Goal: Task Accomplishment & Management: Complete application form

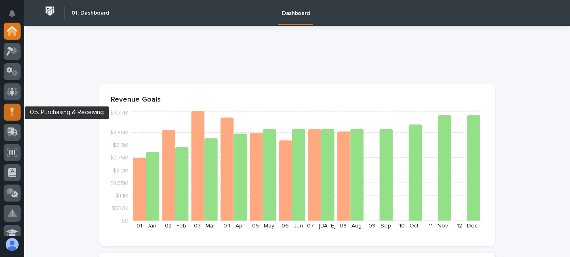
click at [5, 116] on div at bounding box center [12, 111] width 17 height 17
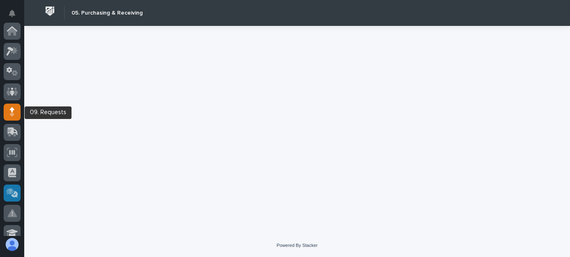
scroll to position [81, 0]
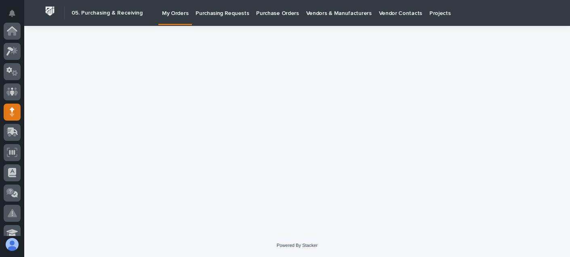
scroll to position [81, 0]
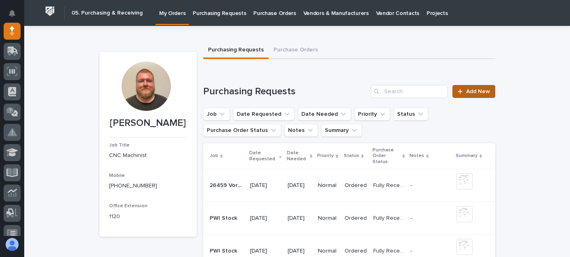
click at [481, 90] on span "Add New" at bounding box center [478, 92] width 24 height 6
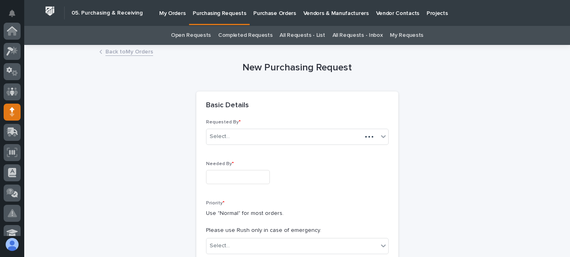
scroll to position [81, 0]
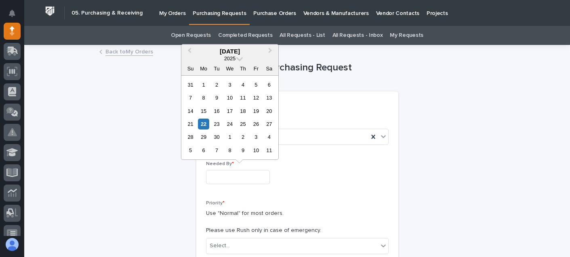
click at [229, 176] on input "text" at bounding box center [238, 177] width 64 height 14
click at [203, 122] on div "22" at bounding box center [203, 123] width 11 height 11
type input "**********"
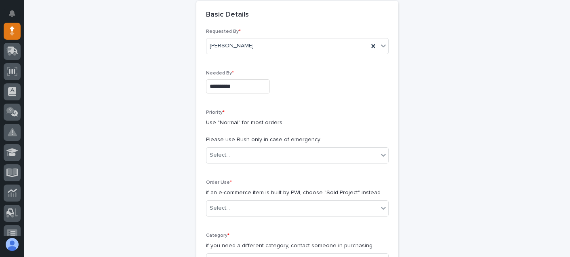
scroll to position [121, 0]
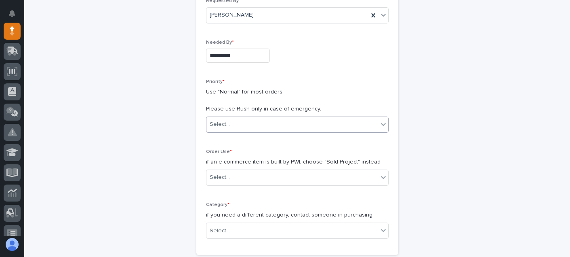
click at [229, 126] on div "Select..." at bounding box center [293, 124] width 172 height 13
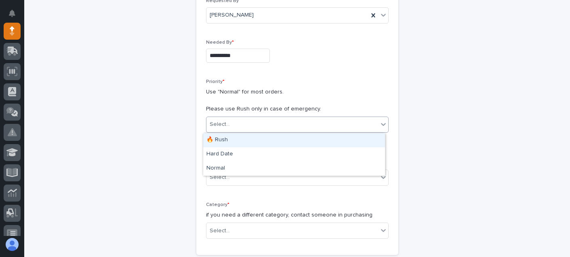
click at [228, 142] on div "🔥 Rush" at bounding box center [294, 140] width 182 height 14
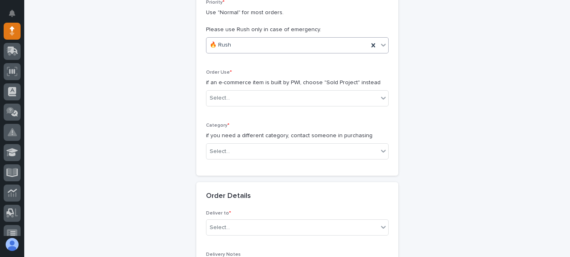
scroll to position [202, 0]
click at [225, 100] on div "Select..." at bounding box center [220, 96] width 20 height 8
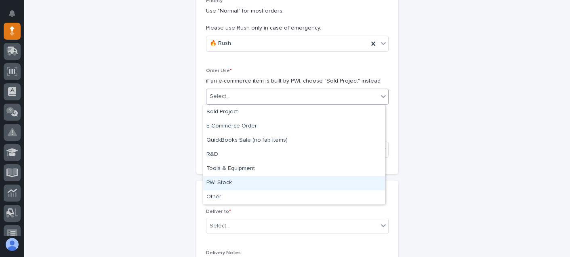
click at [227, 180] on div "PWI Stock" at bounding box center [294, 183] width 182 height 14
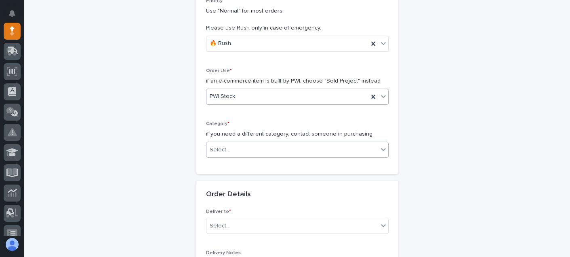
click at [225, 150] on div "Select..." at bounding box center [220, 150] width 20 height 8
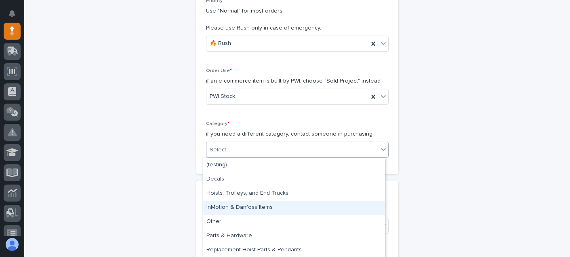
scroll to position [28, 0]
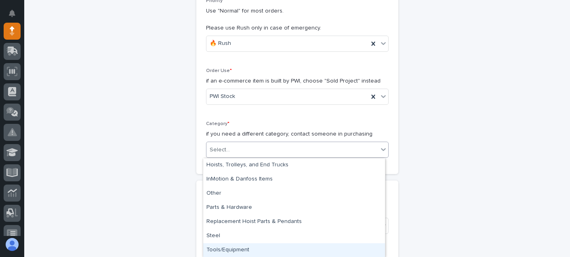
click at [223, 249] on div "Tools/Equipment" at bounding box center [294, 250] width 182 height 14
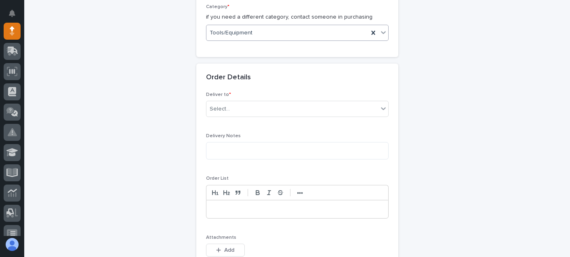
scroll to position [323, 0]
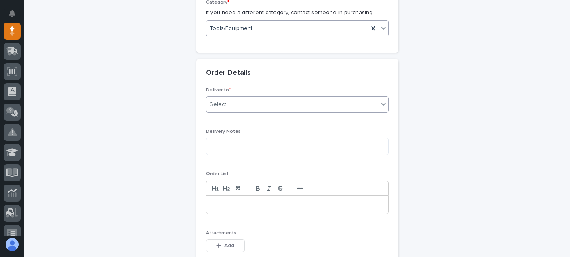
click at [228, 110] on div "Select..." at bounding box center [293, 104] width 172 height 13
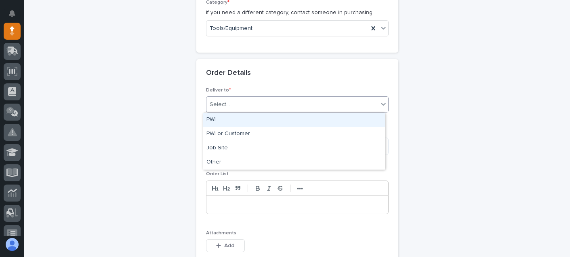
click at [226, 121] on div "PWI" at bounding box center [294, 120] width 182 height 14
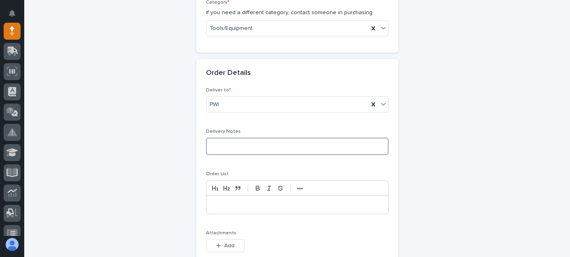
click at [227, 146] on textarea at bounding box center [297, 145] width 183 height 17
type textarea "********"
click at [219, 200] on p at bounding box center [298, 204] width 170 height 8
paste div
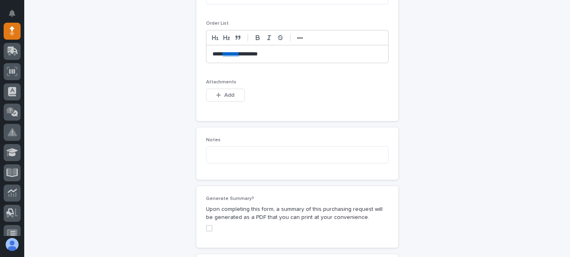
scroll to position [485, 0]
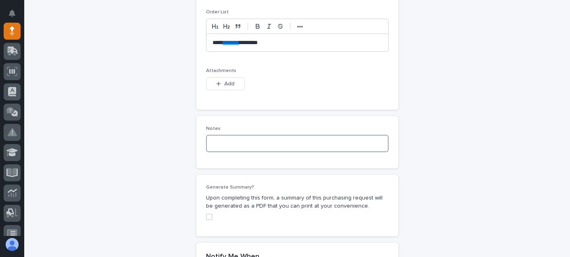
click at [245, 148] on textarea at bounding box center [297, 143] width 183 height 17
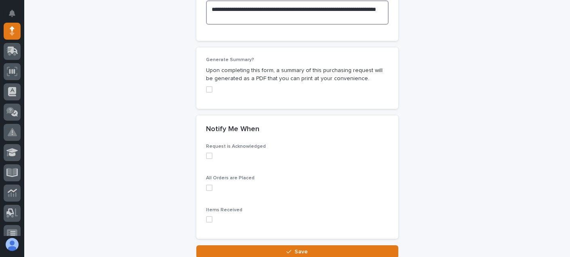
scroll to position [647, 0]
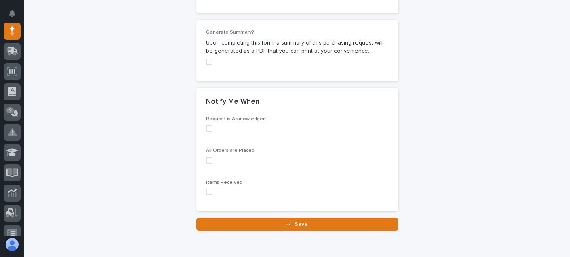
type textarea "**********"
click at [202, 129] on div "Request is Acknowledged All Orders are Placed Items Received" at bounding box center [297, 163] width 202 height 95
click at [207, 129] on span at bounding box center [209, 128] width 6 height 6
click at [206, 162] on span at bounding box center [209, 160] width 6 height 6
click at [208, 187] on div "Items Received" at bounding box center [297, 190] width 183 height 22
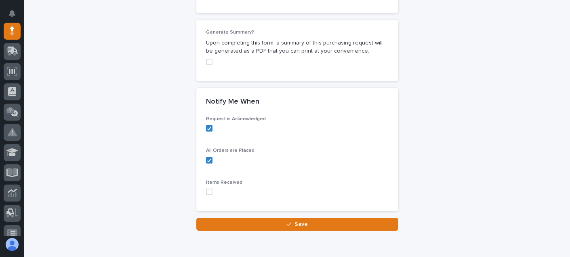
click at [208, 192] on span at bounding box center [209, 191] width 6 height 6
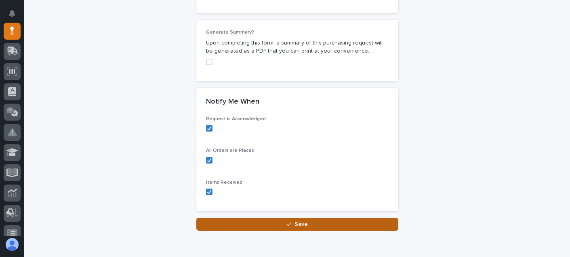
click at [220, 223] on button "Save" at bounding box center [297, 223] width 202 height 13
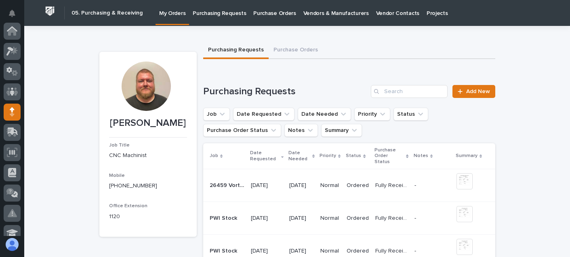
scroll to position [81, 0]
